Goal: Information Seeking & Learning: Learn about a topic

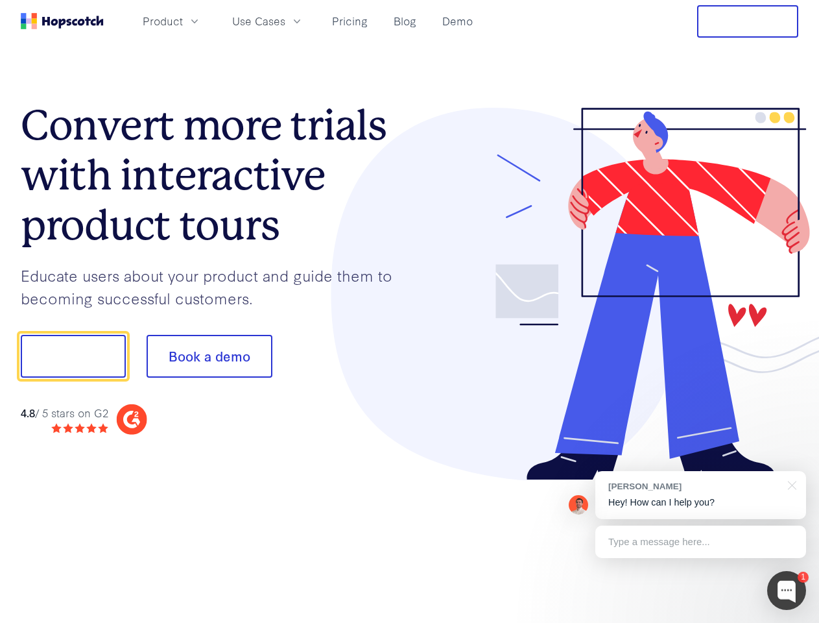
click at [410, 311] on div at bounding box center [604, 294] width 389 height 373
click at [183, 21] on span "Product" at bounding box center [163, 21] width 40 height 16
click at [285, 21] on span "Use Cases" at bounding box center [258, 21] width 53 height 16
click at [748, 21] on button "Free Trial" at bounding box center [747, 21] width 101 height 32
click at [73, 356] on button "Show me!" at bounding box center [73, 356] width 105 height 43
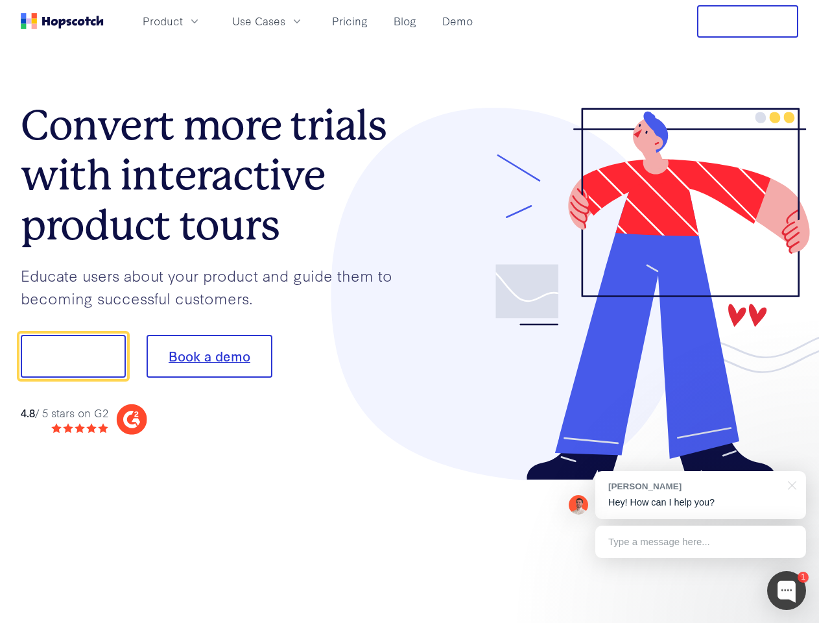
click at [209, 356] on button "Book a demo" at bounding box center [210, 356] width 126 height 43
click at [787, 590] on div at bounding box center [787, 590] width 39 height 39
click at [701, 495] on div "[PERSON_NAME] Hey! How can I help you?" at bounding box center [701, 495] width 211 height 48
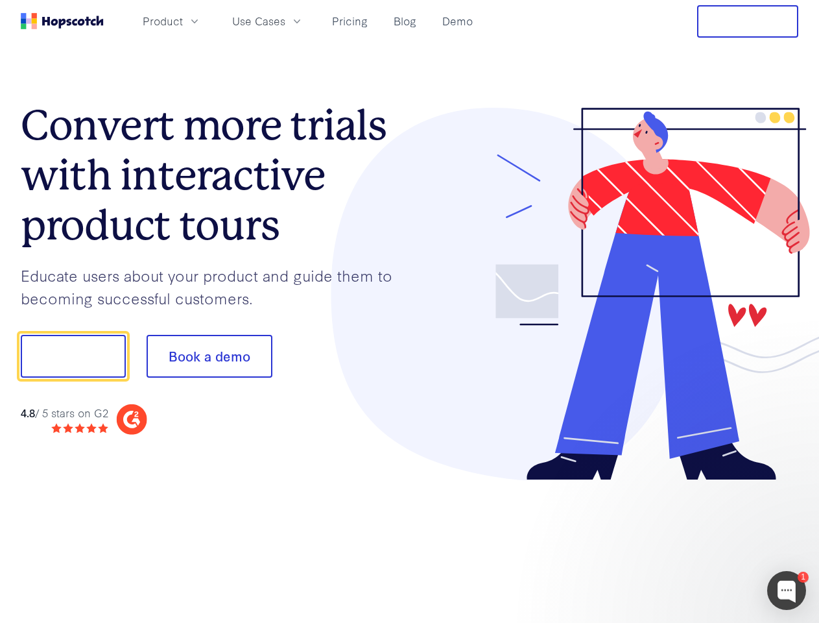
click at [790, 484] on div at bounding box center [684, 441] width 243 height 259
click at [701, 542] on div at bounding box center [684, 441] width 243 height 259
